Goal: Task Accomplishment & Management: Use online tool/utility

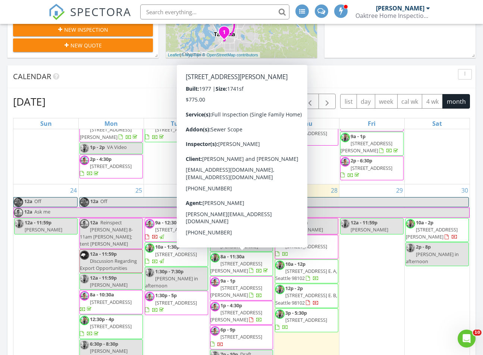
click at [257, 277] on span "9a - 1p 2809 112th Pl SE, Everett 98208" at bounding box center [241, 288] width 63 height 22
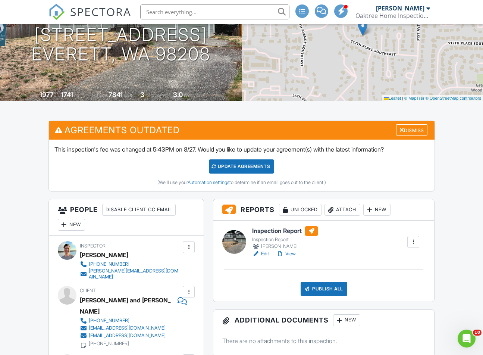
scroll to position [99, 0]
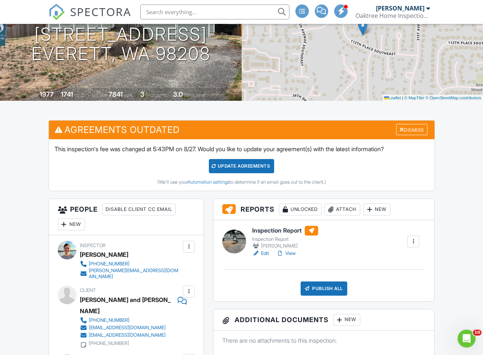
click at [291, 257] on link "View" at bounding box center [286, 253] width 19 height 7
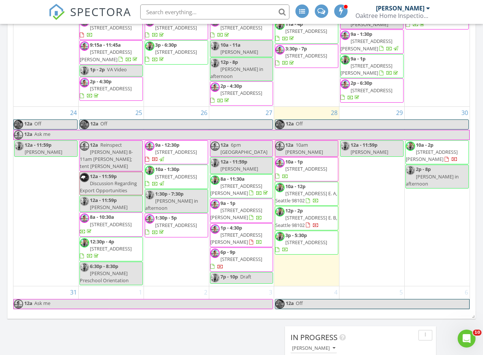
scroll to position [624, 0]
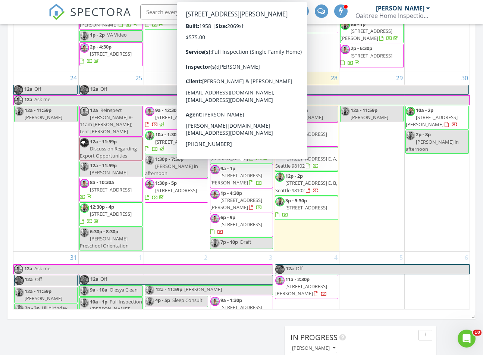
click at [86, 16] on span "SPECTORA" at bounding box center [100, 12] width 61 height 16
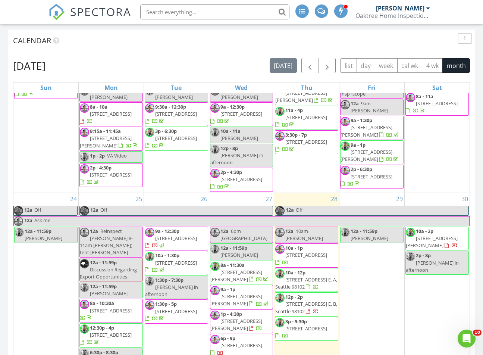
scroll to position [585, 0]
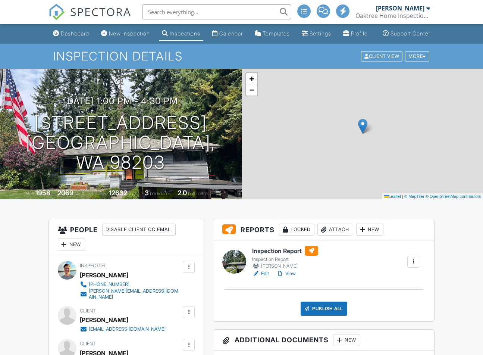
click at [263, 277] on link "Edit" at bounding box center [260, 273] width 17 height 7
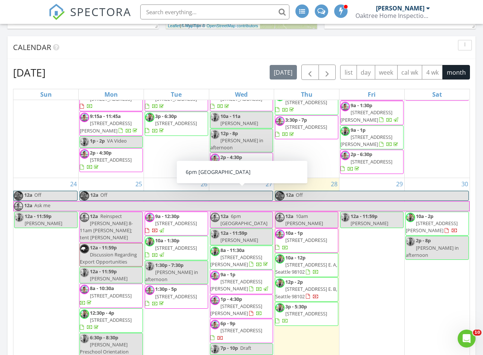
scroll to position [611, 0]
